Goal: Transaction & Acquisition: Purchase product/service

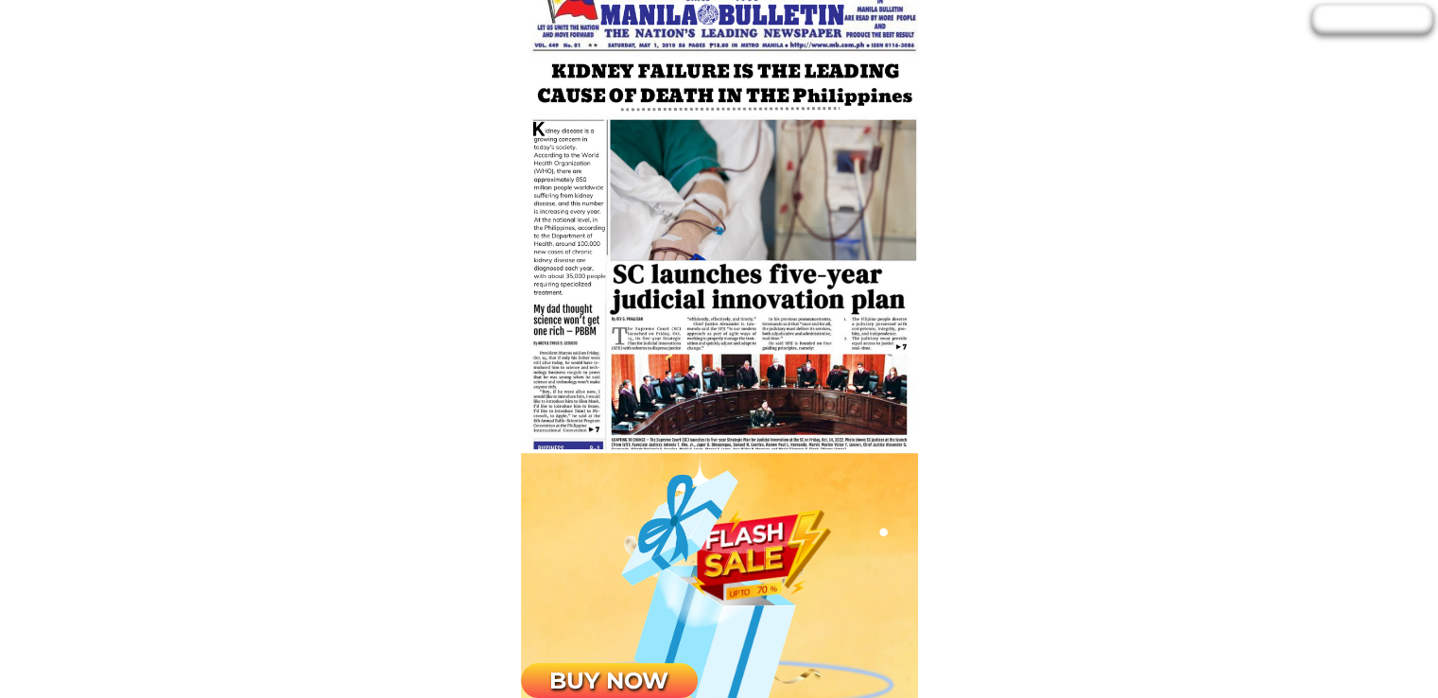
scroll to position [1134, 0]
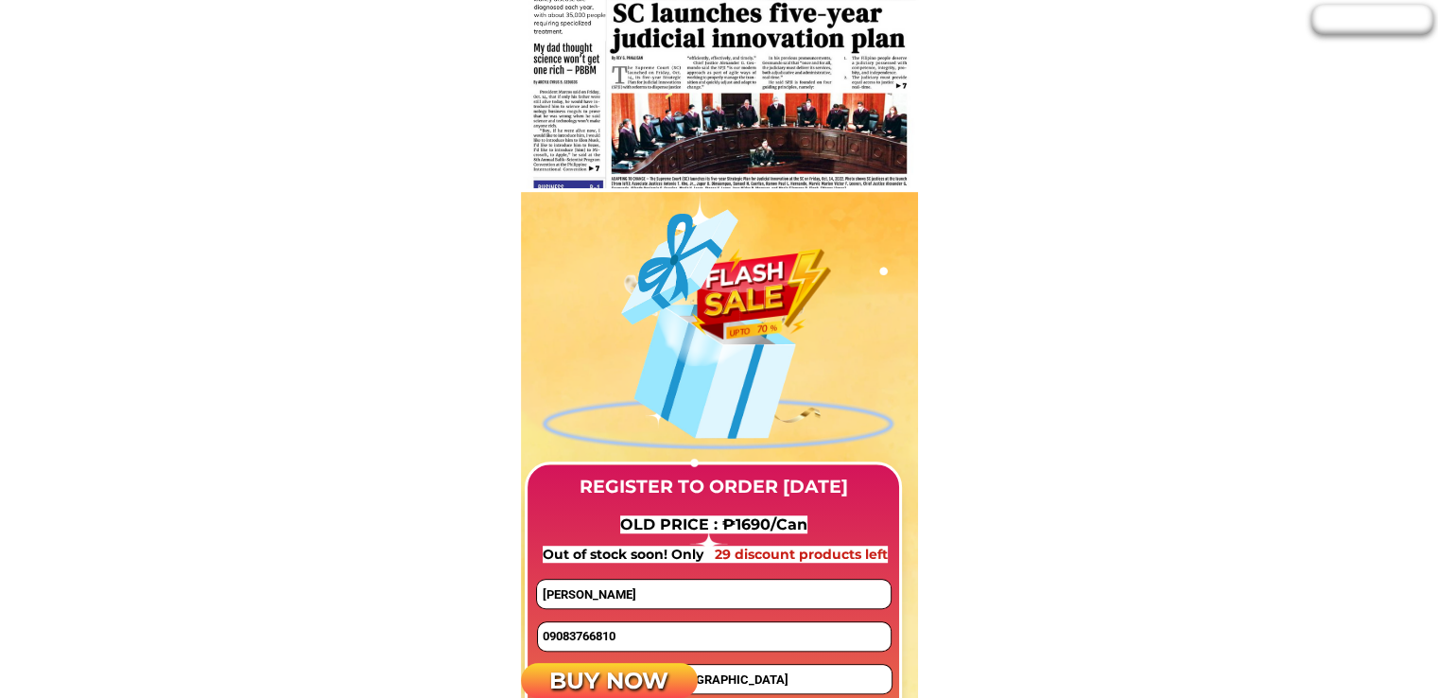
click at [660, 625] on input "09083766810" at bounding box center [714, 636] width 353 height 28
paste input "350947816"
type input "09350947816"
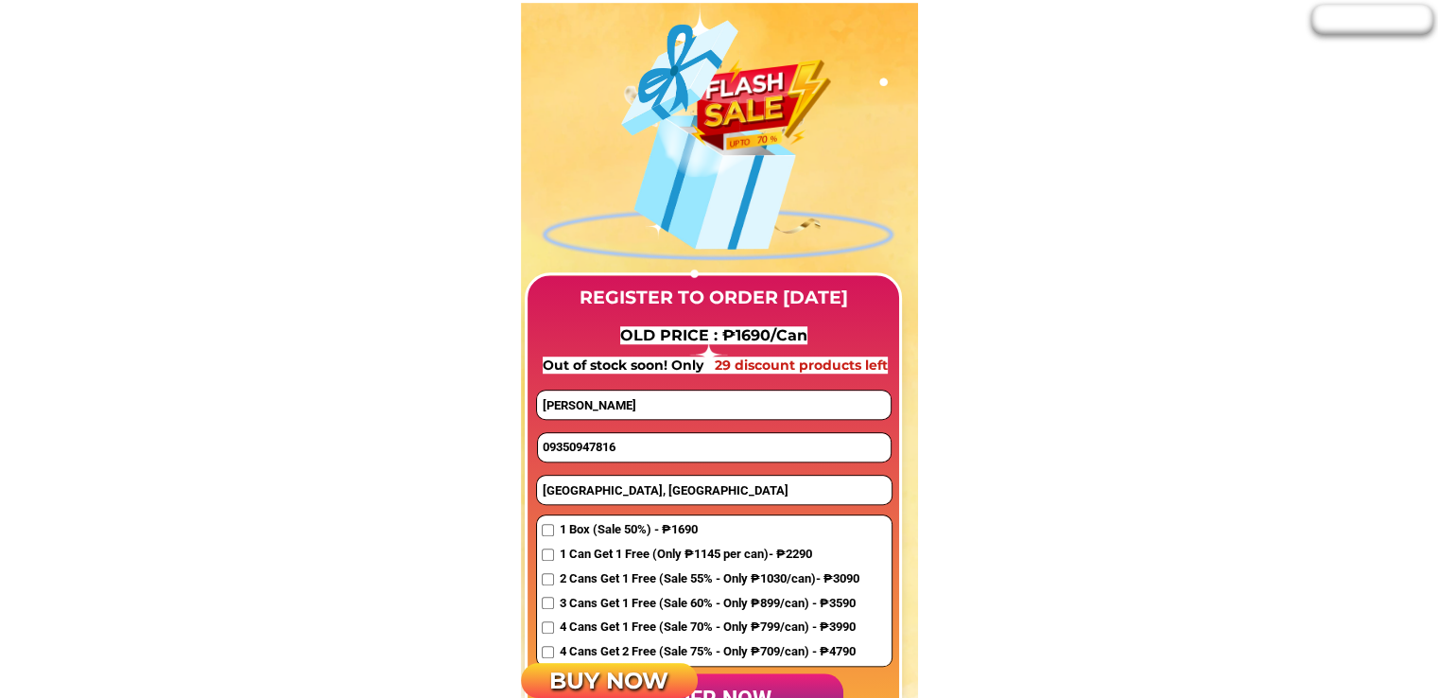
drag, startPoint x: 588, startPoint y: 412, endPoint x: 501, endPoint y: 410, distance: 87.0
paste input "[PERSON_NAME] y sóstinto"
type input "[PERSON_NAME] y sóstinto"
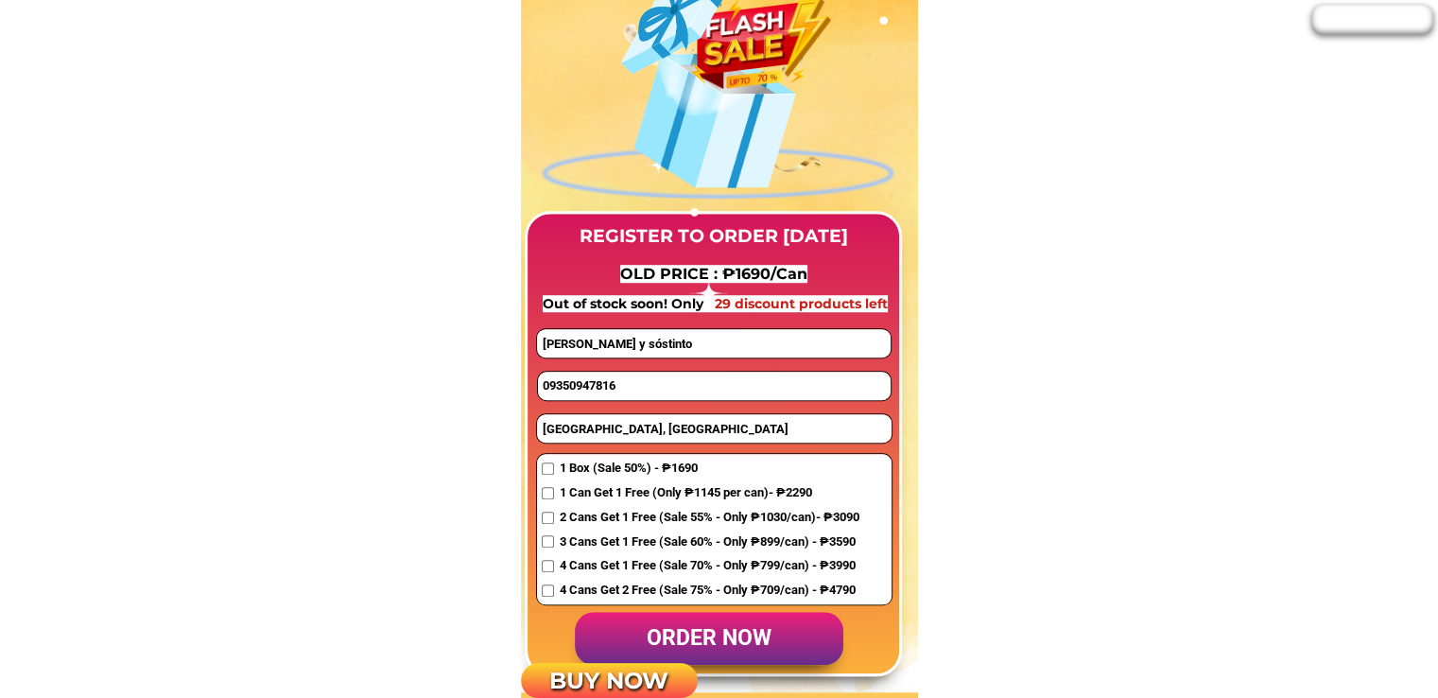
scroll to position [1418, 0]
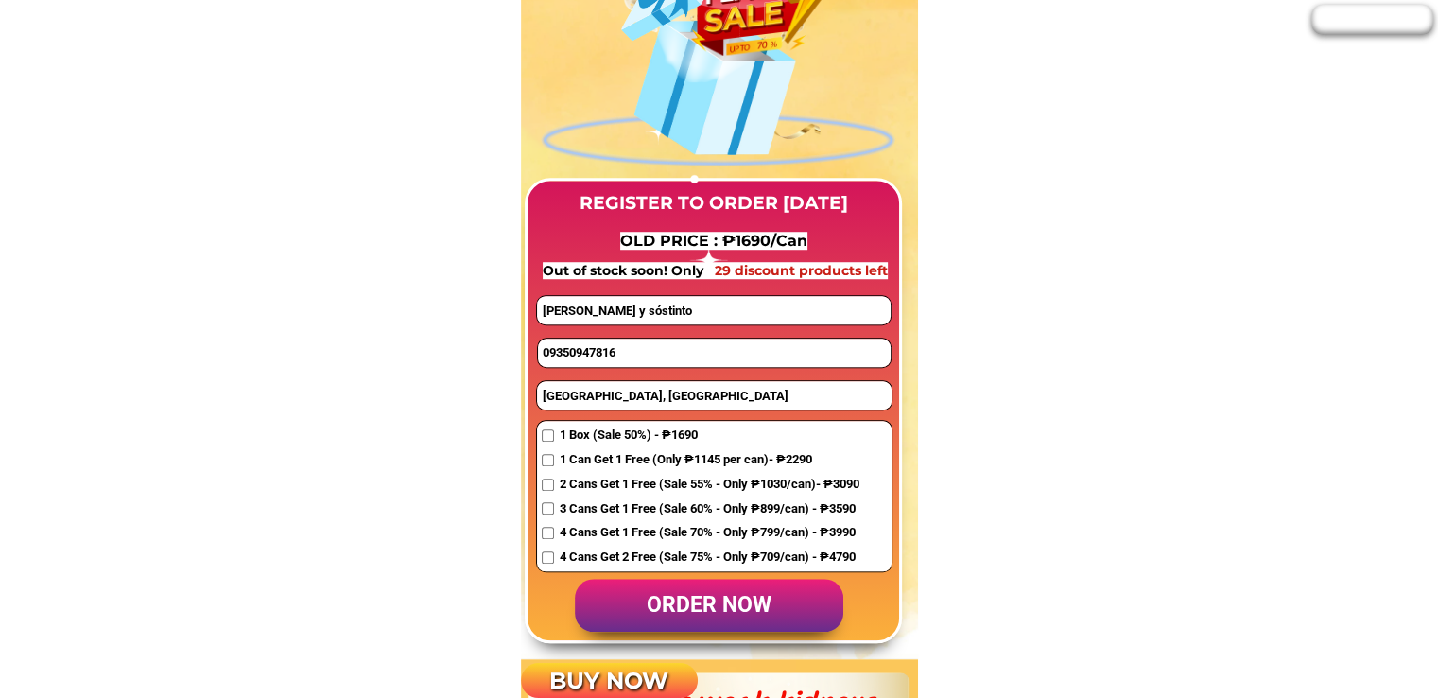
click at [616, 398] on input "[GEOGRAPHIC_DATA], [GEOGRAPHIC_DATA]" at bounding box center [714, 395] width 354 height 28
paste input "zoné 9 patàg [GEOGRAPHIC_DATA] cíty"
type input "zoné 9 patàg [GEOGRAPHIC_DATA] cíty"
click at [594, 458] on span "1 Can Get 1 Free (Only ₱1145 per can)- ₱2290" at bounding box center [709, 460] width 300 height 20
checkbox input "true"
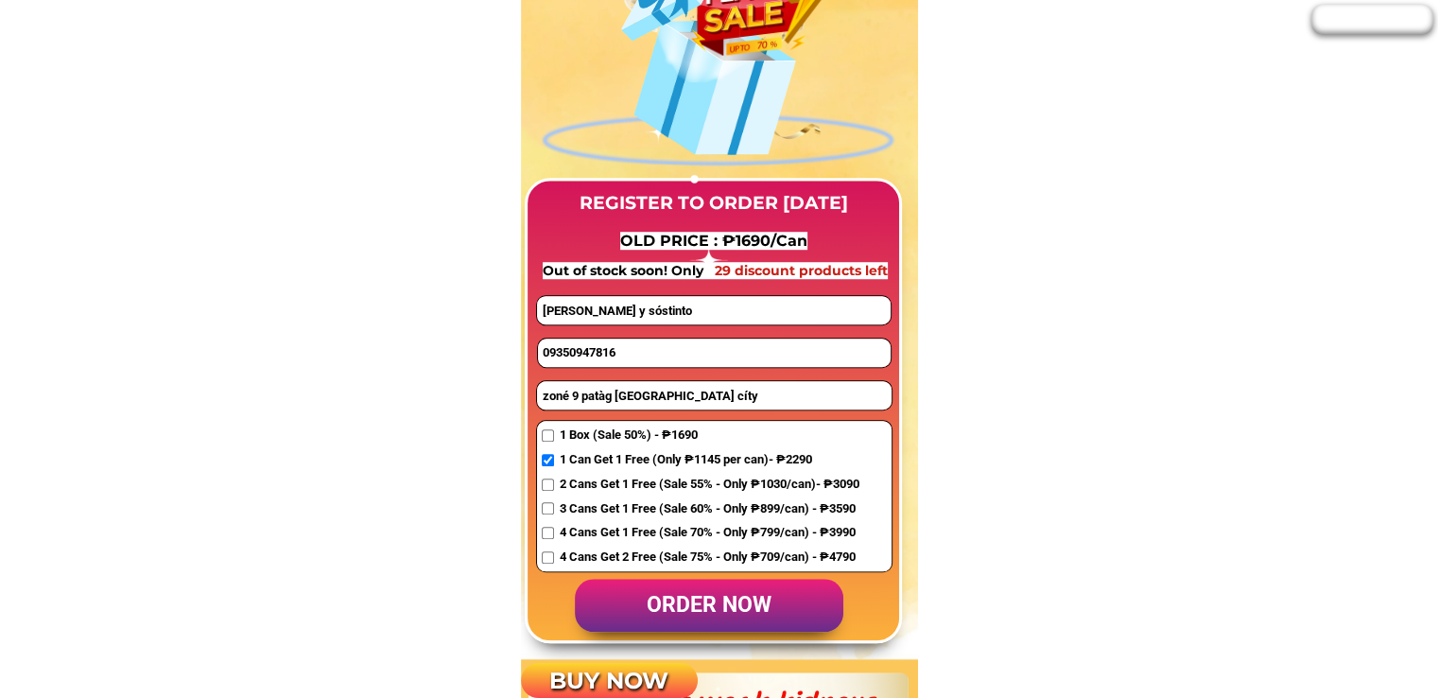
click at [715, 605] on p "order now" at bounding box center [709, 605] width 268 height 54
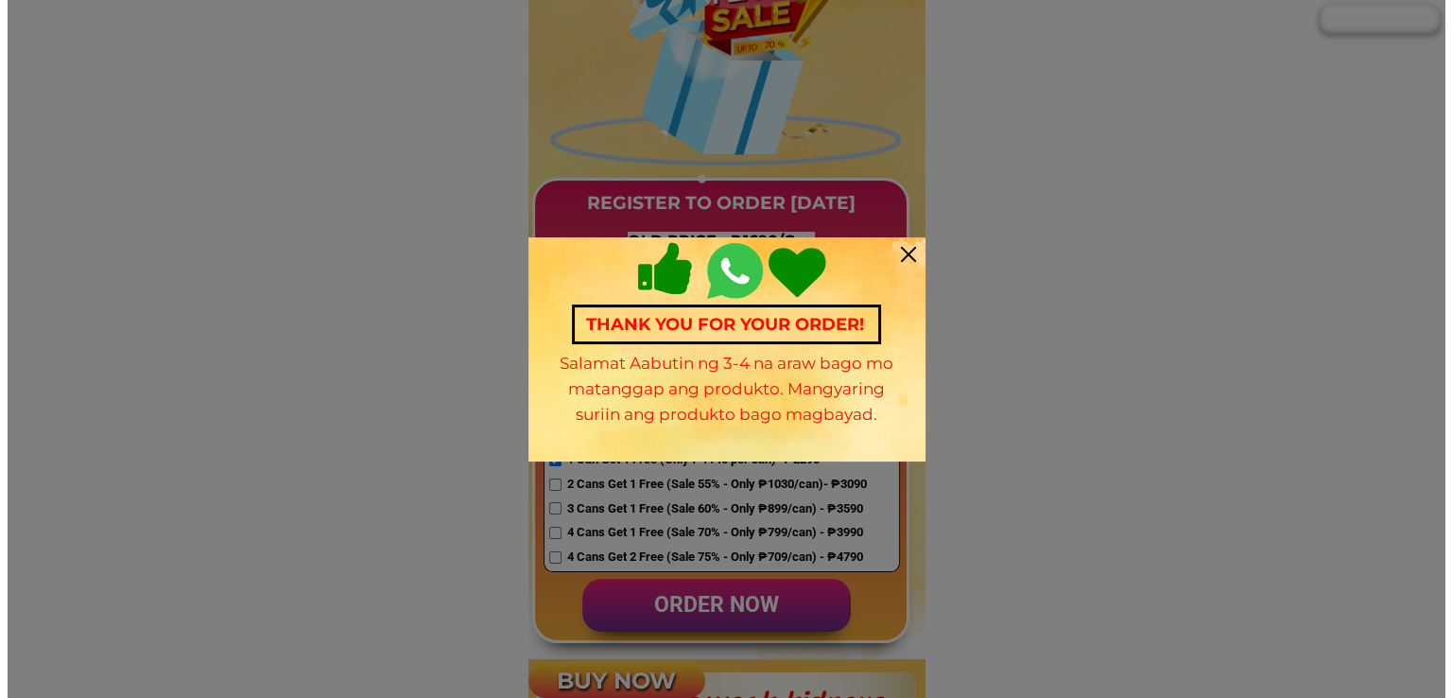
scroll to position [0, 0]
